Goal: Task Accomplishment & Management: Manage account settings

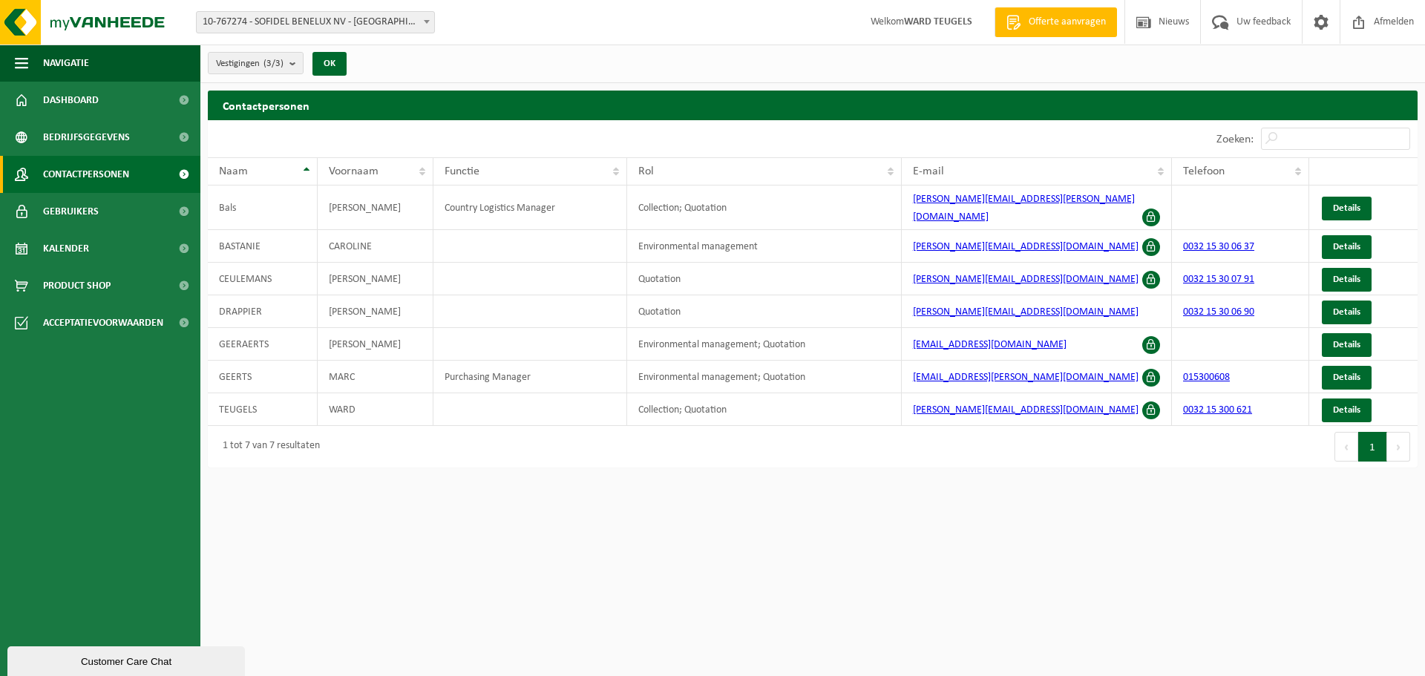
click at [347, 17] on span "10-767274 - SOFIDEL BENELUX NV - [GEOGRAPHIC_DATA]" at bounding box center [316, 22] width 238 height 21
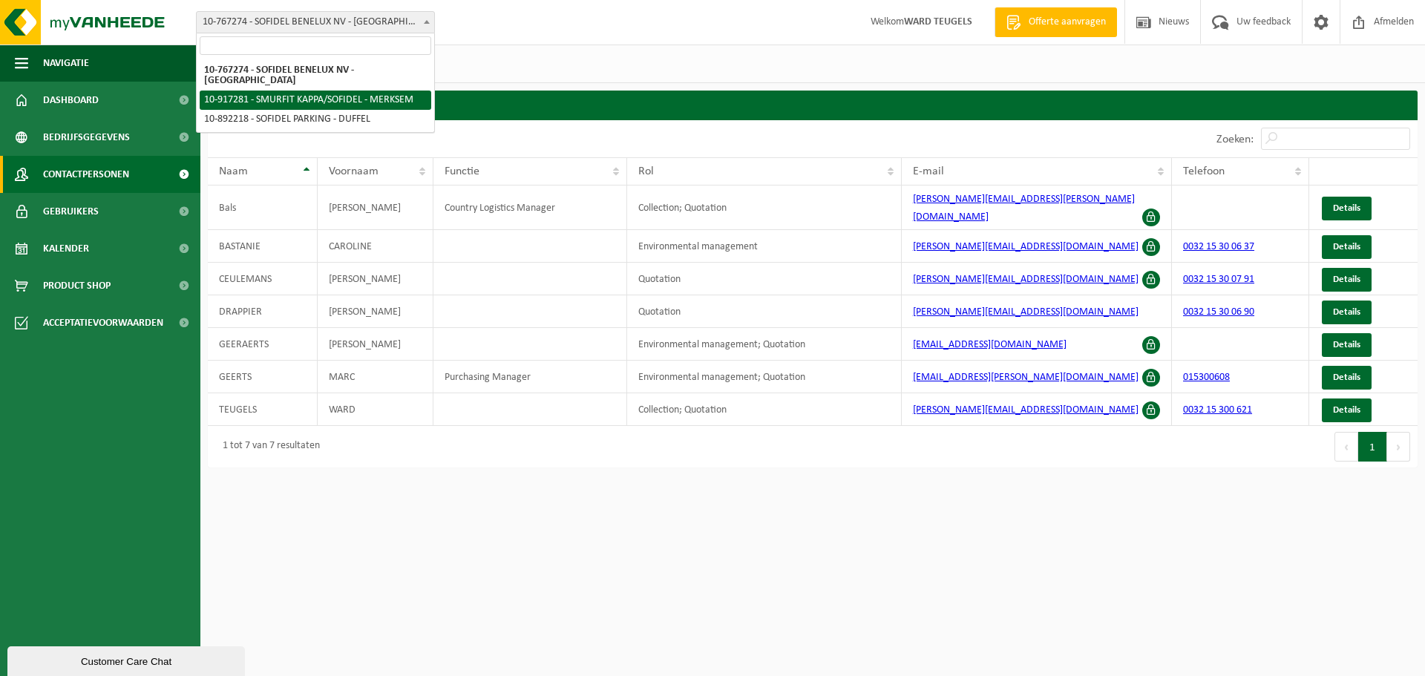
select select "127945"
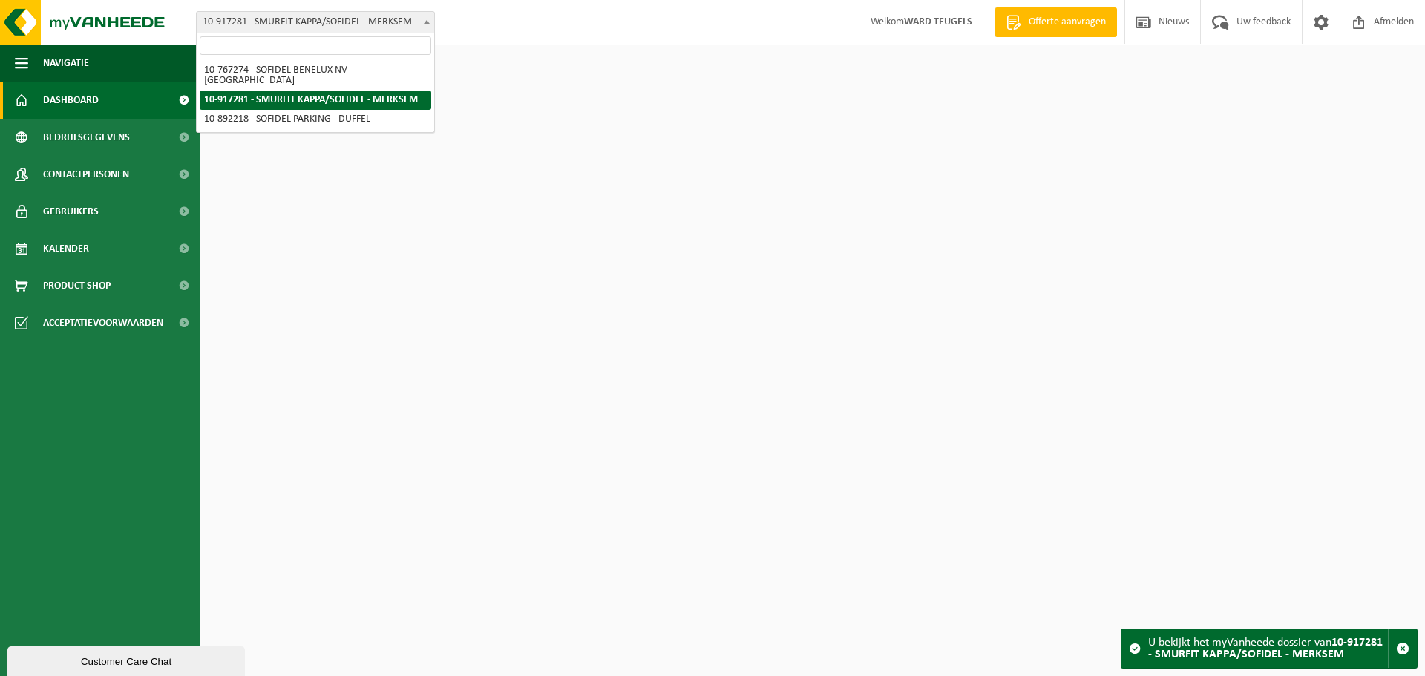
click at [359, 24] on span "10-917281 - SMURFIT KAPPA/SOFIDEL - MERKSEM" at bounding box center [316, 22] width 238 height 21
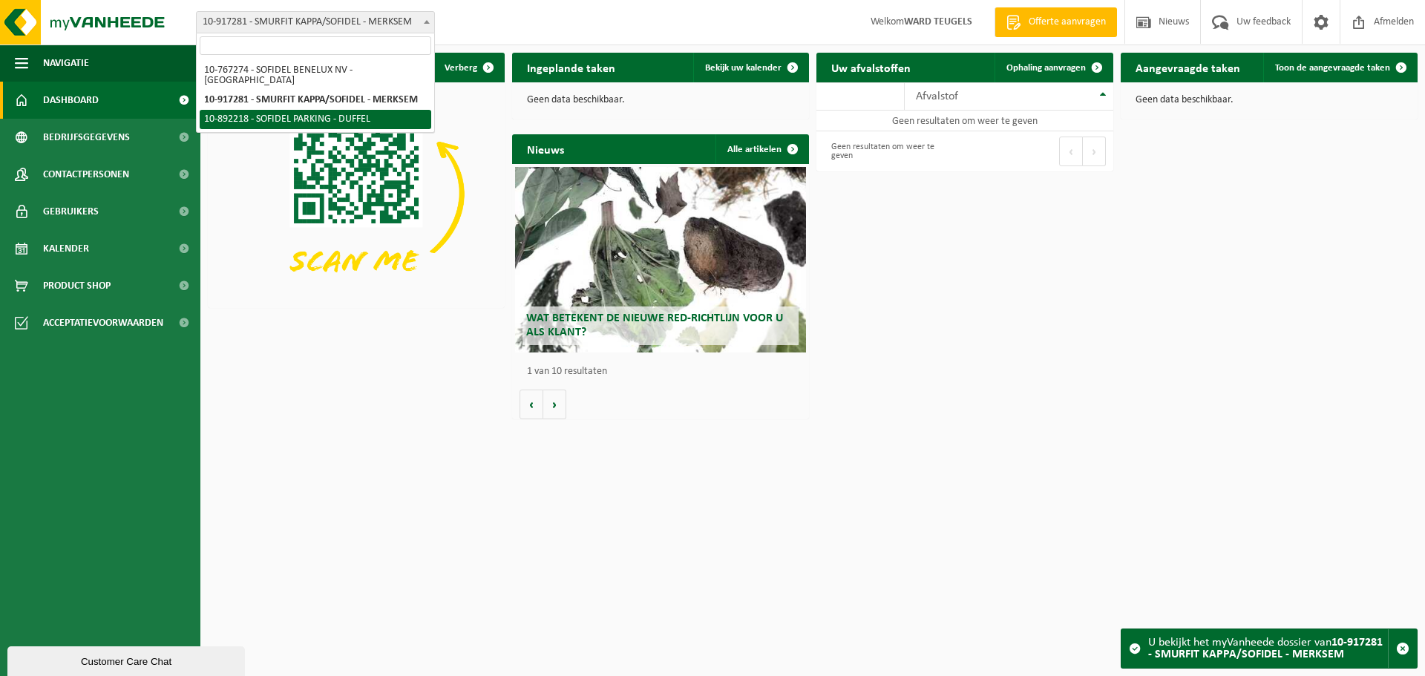
select select "115213"
click at [362, 17] on span "10-892218 - SOFIDEL PARKING - DUFFEL" at bounding box center [316, 22] width 238 height 21
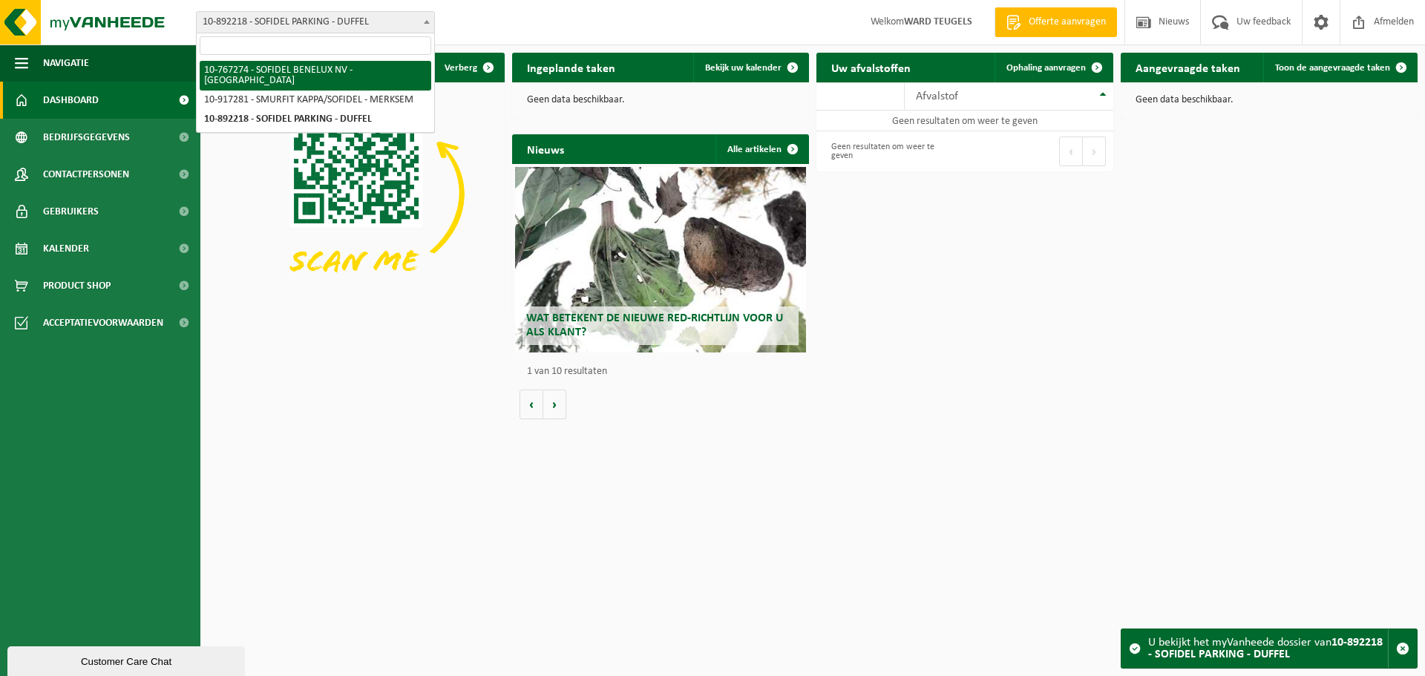
select select "26990"
